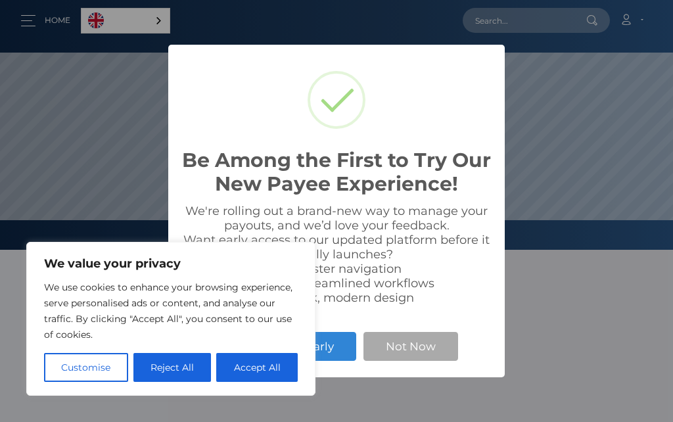
scroll to position [250, 673]
click at [264, 367] on button "Accept All" at bounding box center [256, 367] width 81 height 29
checkbox input "true"
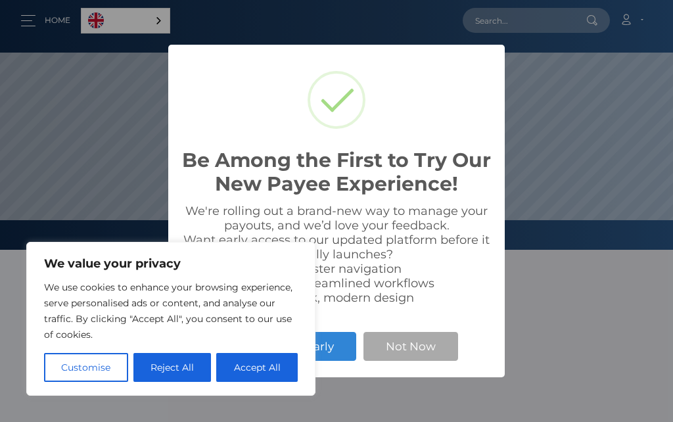
checkbox input "true"
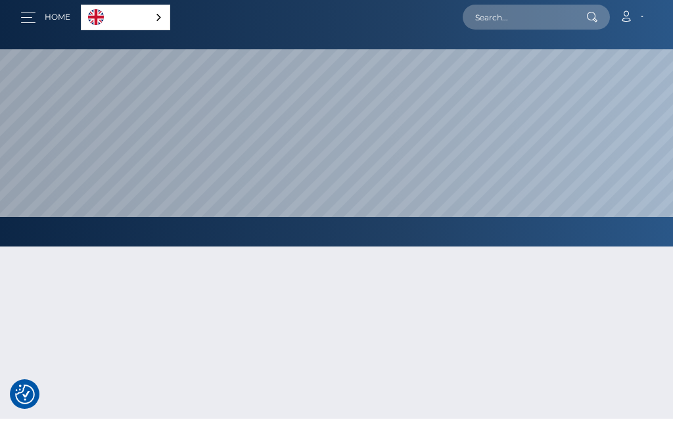
scroll to position [4, 0]
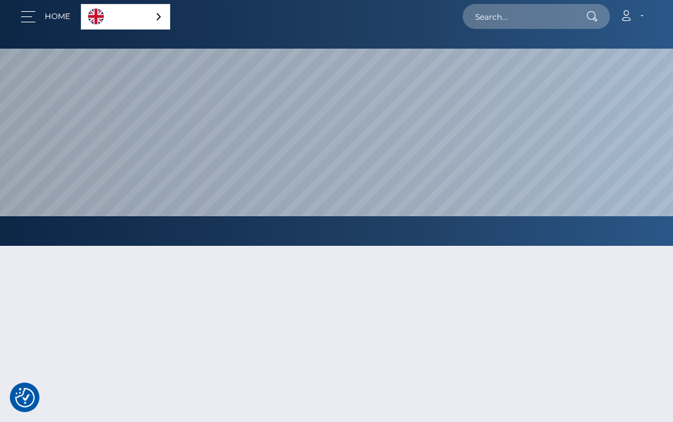
click at [26, 17] on button "button" at bounding box center [32, 17] width 24 height 18
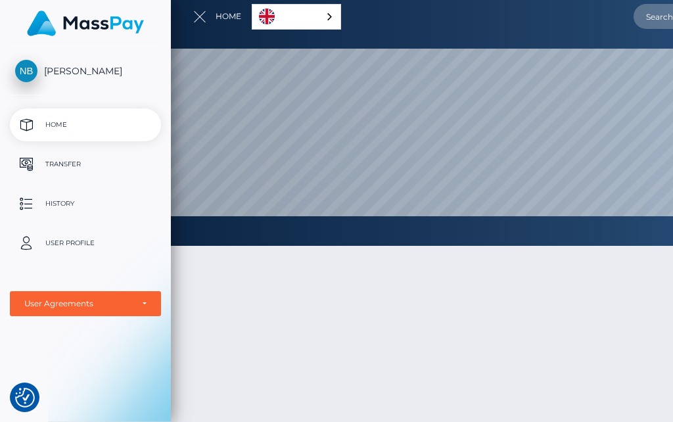
click at [68, 164] on p "Transfer" at bounding box center [85, 164] width 141 height 20
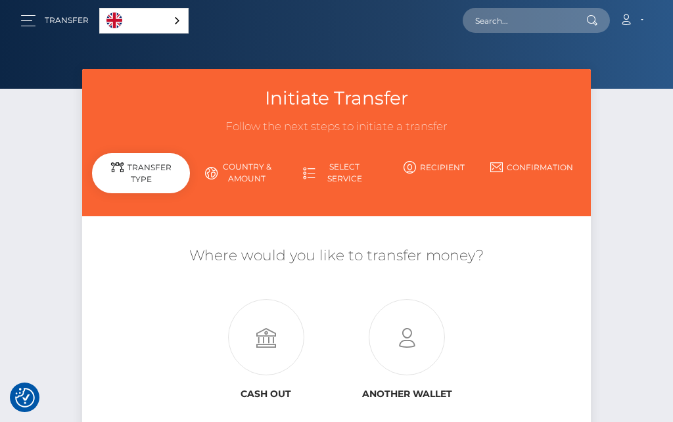
scroll to position [3, 0]
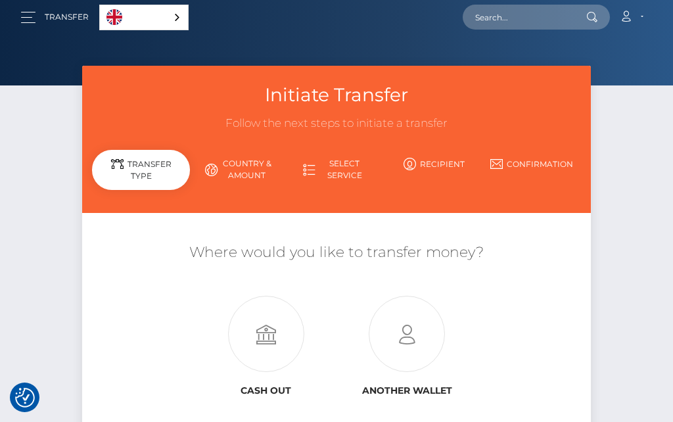
click at [271, 333] on icon at bounding box center [265, 334] width 141 height 76
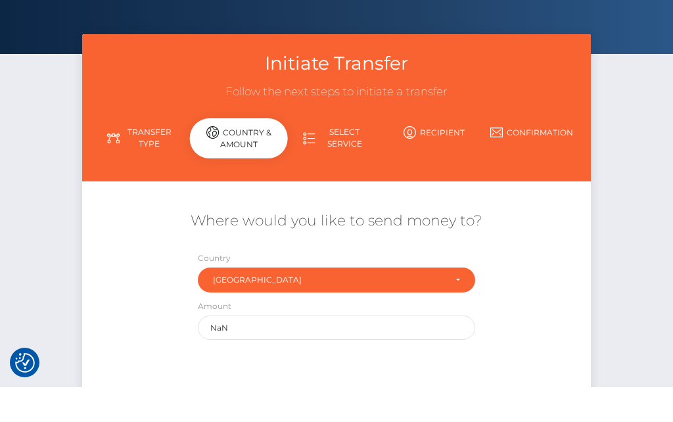
scroll to position [35, 0]
